Goal: Task Accomplishment & Management: Complete application form

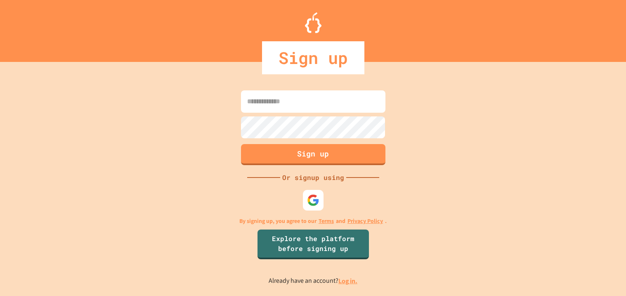
click at [307, 100] on input at bounding box center [313, 101] width 144 height 22
click at [315, 203] on img at bounding box center [313, 201] width 14 height 14
click at [305, 196] on div at bounding box center [313, 200] width 23 height 23
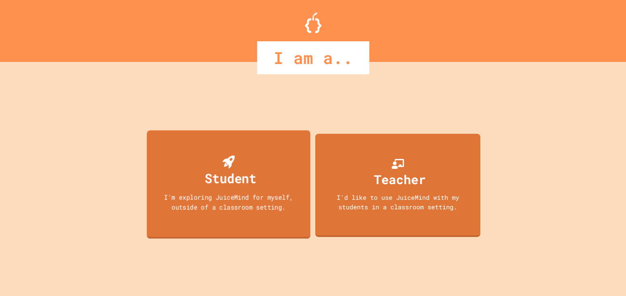
click at [274, 208] on div "I'm exploring JuiceMind for myself, outside of a classroom setting." at bounding box center [228, 201] width 147 height 19
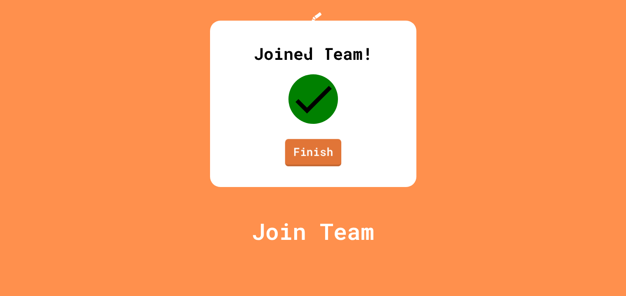
click at [317, 166] on link "Finish" at bounding box center [313, 152] width 56 height 27
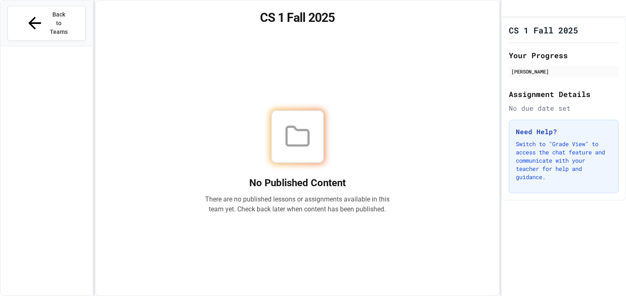
click at [329, 201] on p "There are no published lessons or assignments available in this team yet. Check…" at bounding box center [297, 204] width 185 height 20
